Goal: Transaction & Acquisition: Download file/media

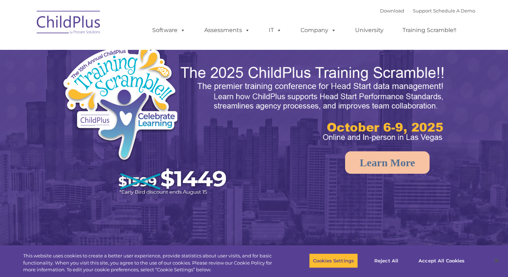
select select "MEDIUM"
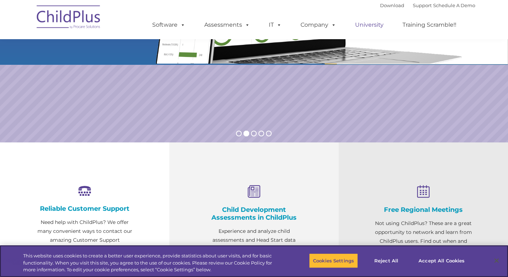
scroll to position [27, 0]
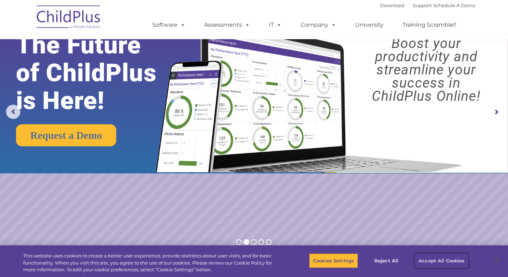
click at [430, 259] on button "Accept All Cookies" at bounding box center [441, 260] width 54 height 15
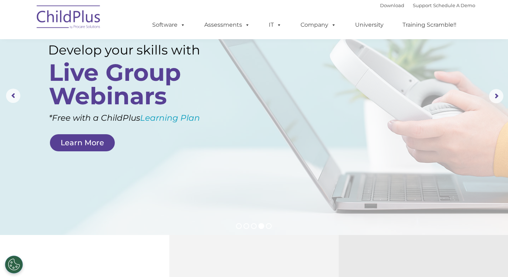
scroll to position [0, 0]
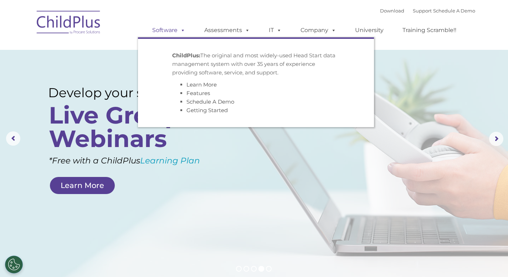
click at [163, 29] on link "Software" at bounding box center [168, 30] width 47 height 14
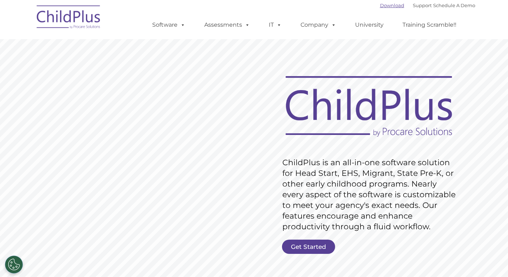
click at [380, 6] on link "Download" at bounding box center [392, 5] width 24 height 6
click at [266, 26] on link "IT" at bounding box center [274, 25] width 27 height 14
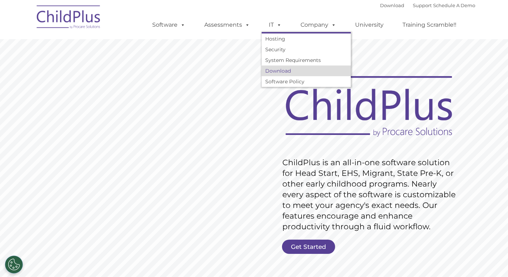
click at [277, 71] on link "Download" at bounding box center [305, 71] width 89 height 11
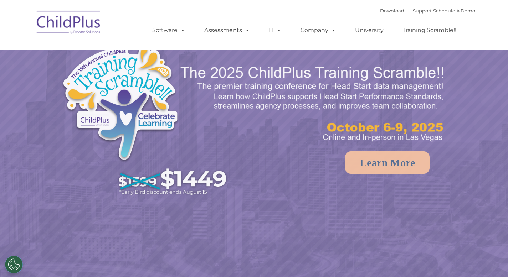
select select "MEDIUM"
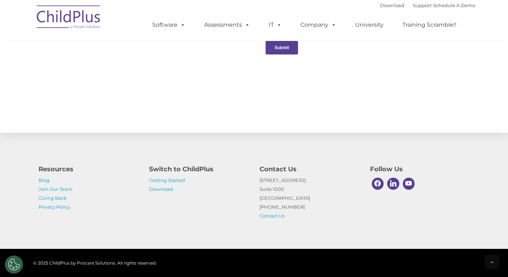
scroll to position [768, 0]
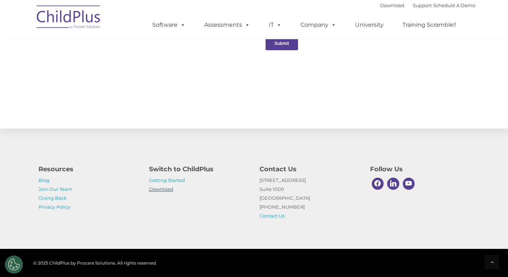
click at [165, 189] on link "Download" at bounding box center [161, 189] width 24 height 6
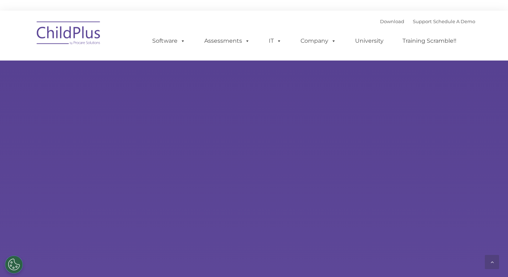
scroll to position [768, 0]
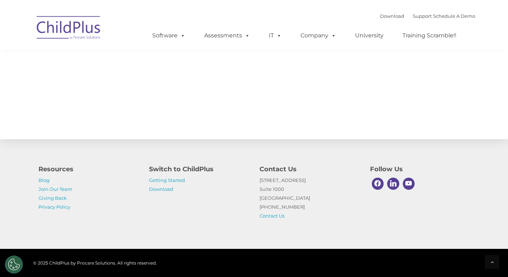
select select "MEDIUM"
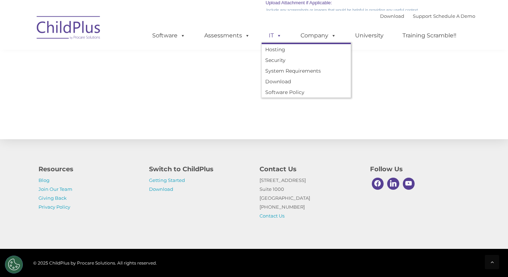
click at [280, 37] on span at bounding box center [278, 35] width 8 height 7
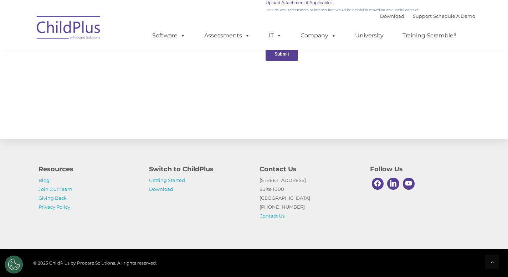
click at [280, 37] on span at bounding box center [278, 35] width 8 height 7
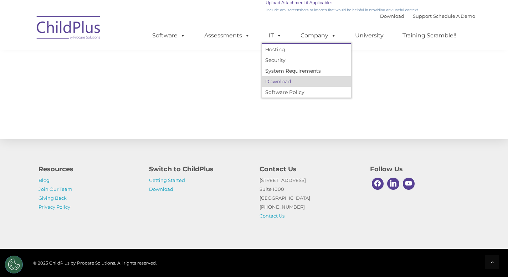
click at [280, 84] on link "Download" at bounding box center [305, 81] width 89 height 11
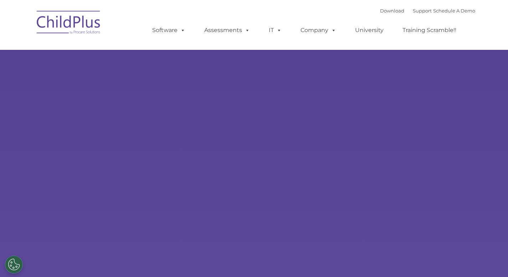
select select "MEDIUM"
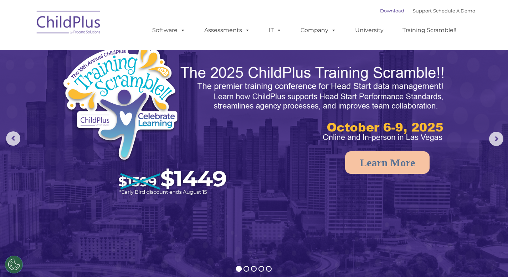
click at [387, 11] on link "Download" at bounding box center [392, 11] width 24 height 6
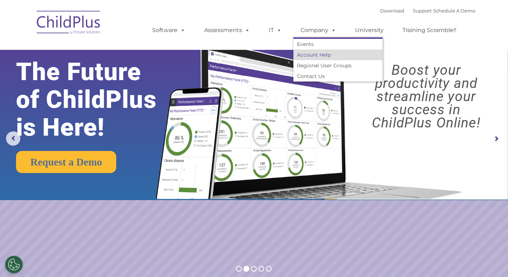
click at [311, 57] on link "Account Help" at bounding box center [337, 55] width 89 height 11
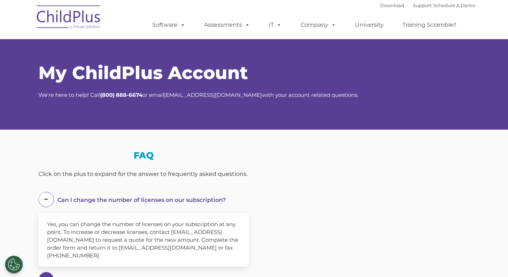
select select "MEDIUM"
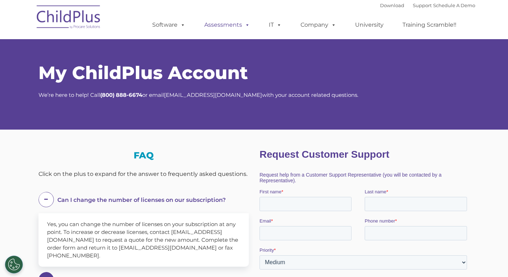
click at [230, 26] on link "Assessments" at bounding box center [227, 25] width 60 height 14
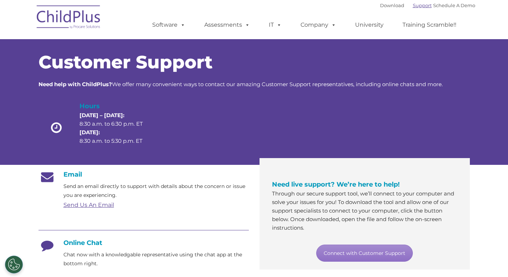
click at [420, 5] on link "Support" at bounding box center [421, 5] width 19 height 6
click at [412, 7] on link "Support" at bounding box center [421, 5] width 19 height 6
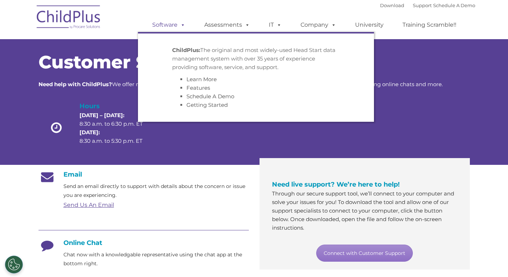
click at [166, 24] on link "Software" at bounding box center [168, 25] width 47 height 14
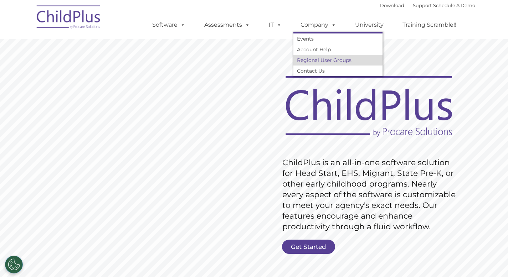
click at [315, 61] on link "Regional User Groups" at bounding box center [337, 60] width 89 height 11
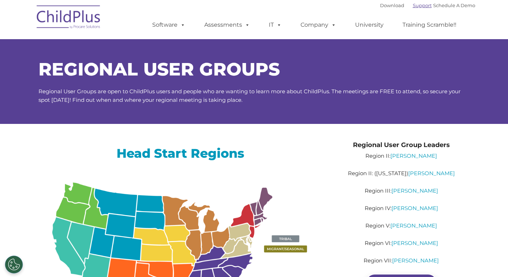
click at [412, 7] on link "Support" at bounding box center [421, 5] width 19 height 6
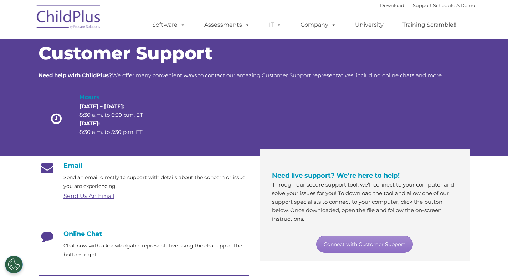
scroll to position [9, 0]
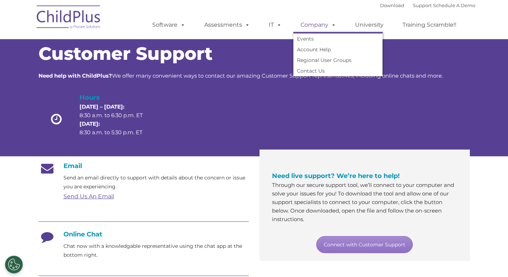
click at [320, 23] on link "Company" at bounding box center [318, 25] width 50 height 14
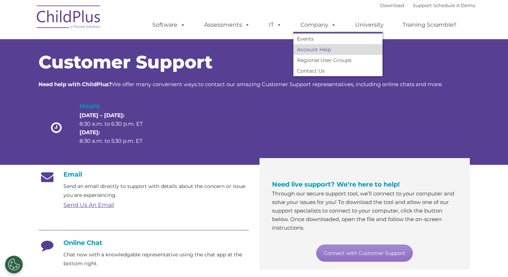
click at [313, 48] on link "Account Help" at bounding box center [337, 49] width 89 height 11
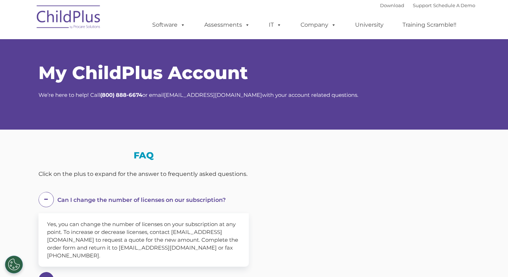
select select "MEDIUM"
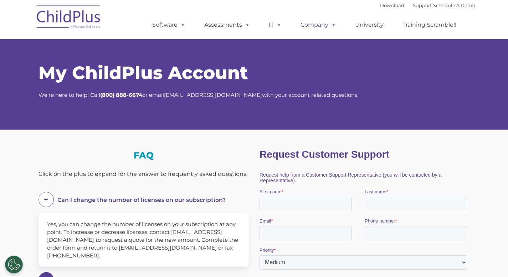
click at [322, 24] on link "Company" at bounding box center [318, 25] width 50 height 14
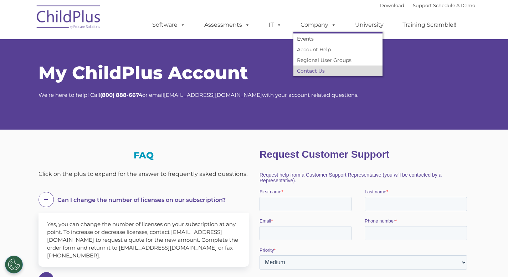
click at [308, 73] on link "Contact Us" at bounding box center [337, 71] width 89 height 11
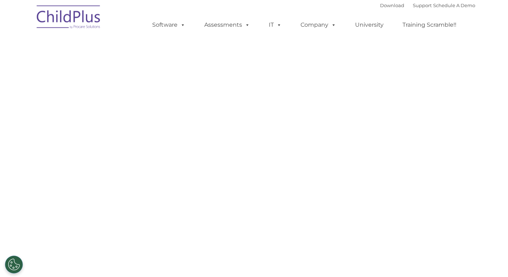
select select "MEDIUM"
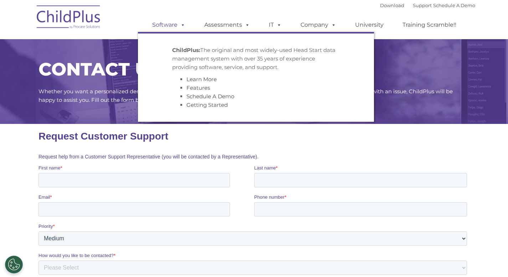
click at [176, 28] on link "Software" at bounding box center [168, 25] width 47 height 14
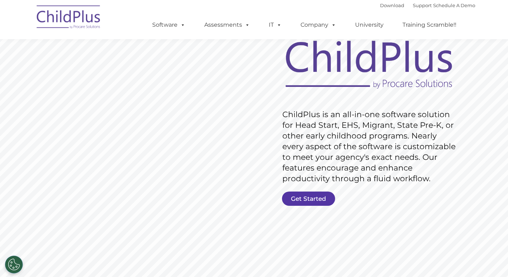
scroll to position [50, 0]
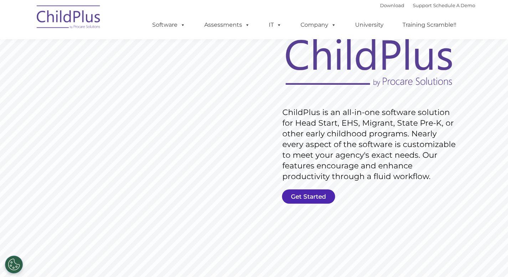
click at [299, 196] on link "Get Started" at bounding box center [308, 196] width 53 height 14
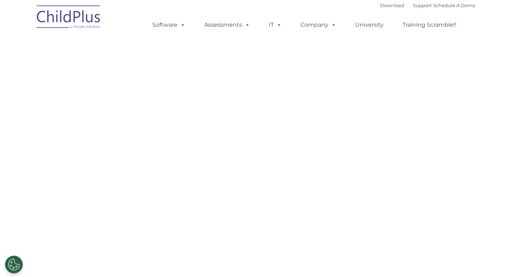
select select "MEDIUM"
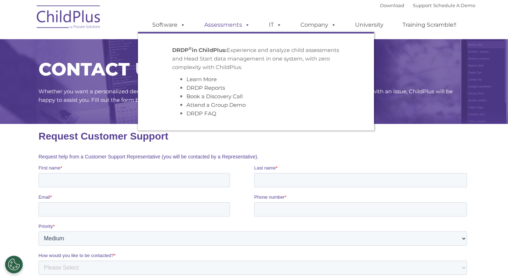
click at [248, 25] on span at bounding box center [246, 24] width 8 height 7
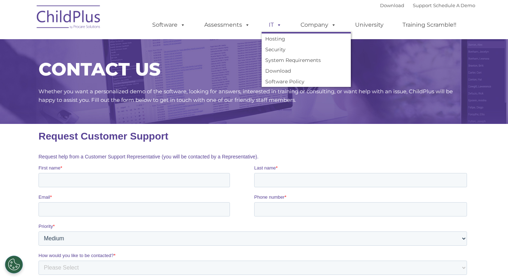
click at [272, 29] on link "IT" at bounding box center [274, 25] width 27 height 14
click at [274, 74] on link "Download" at bounding box center [305, 71] width 89 height 11
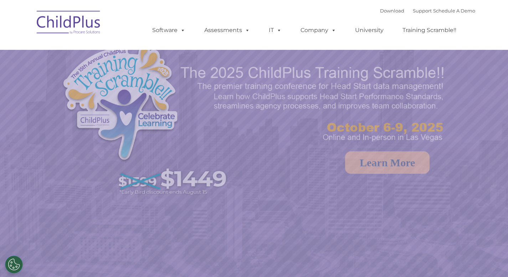
select select "MEDIUM"
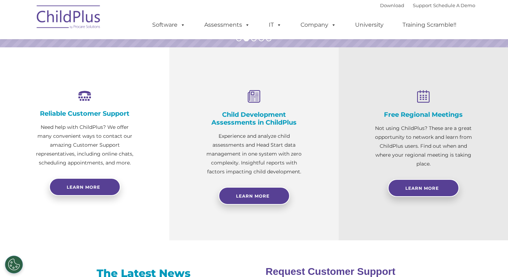
scroll to position [233, 0]
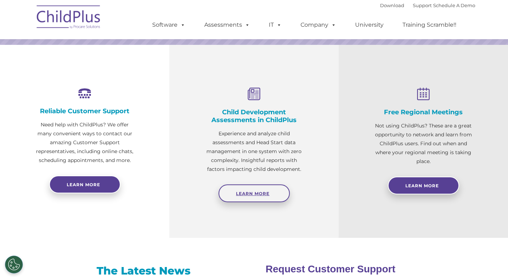
click at [255, 198] on link "Learn More" at bounding box center [253, 193] width 71 height 18
